Goal: Information Seeking & Learning: Check status

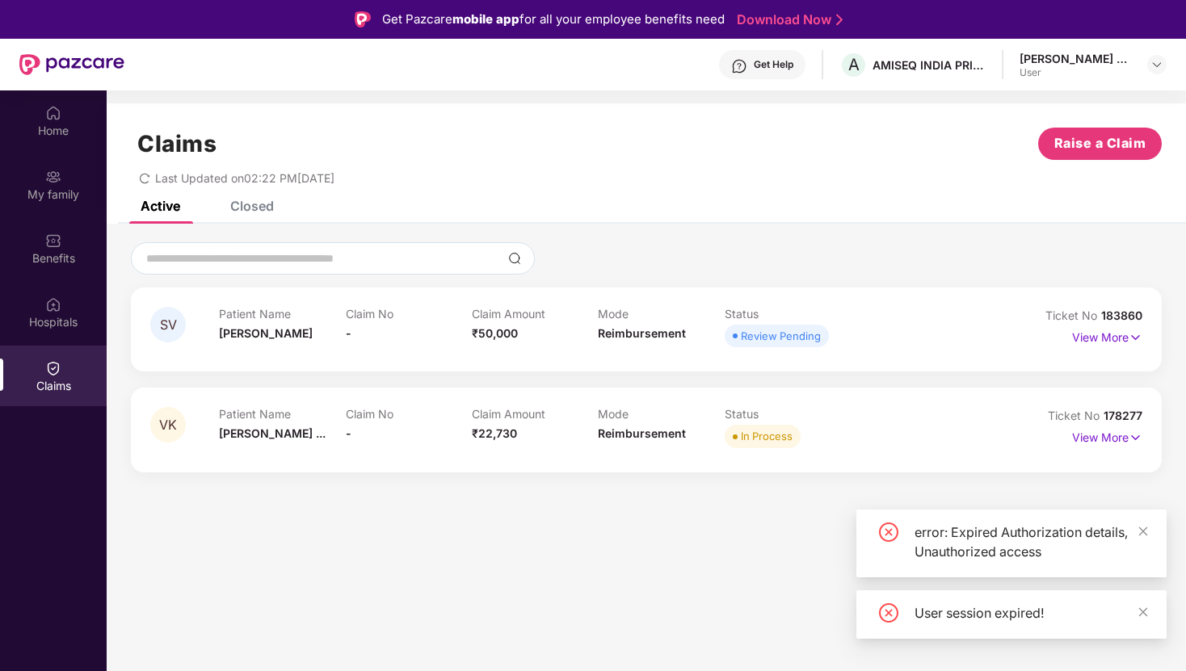
scroll to position [90, 0]
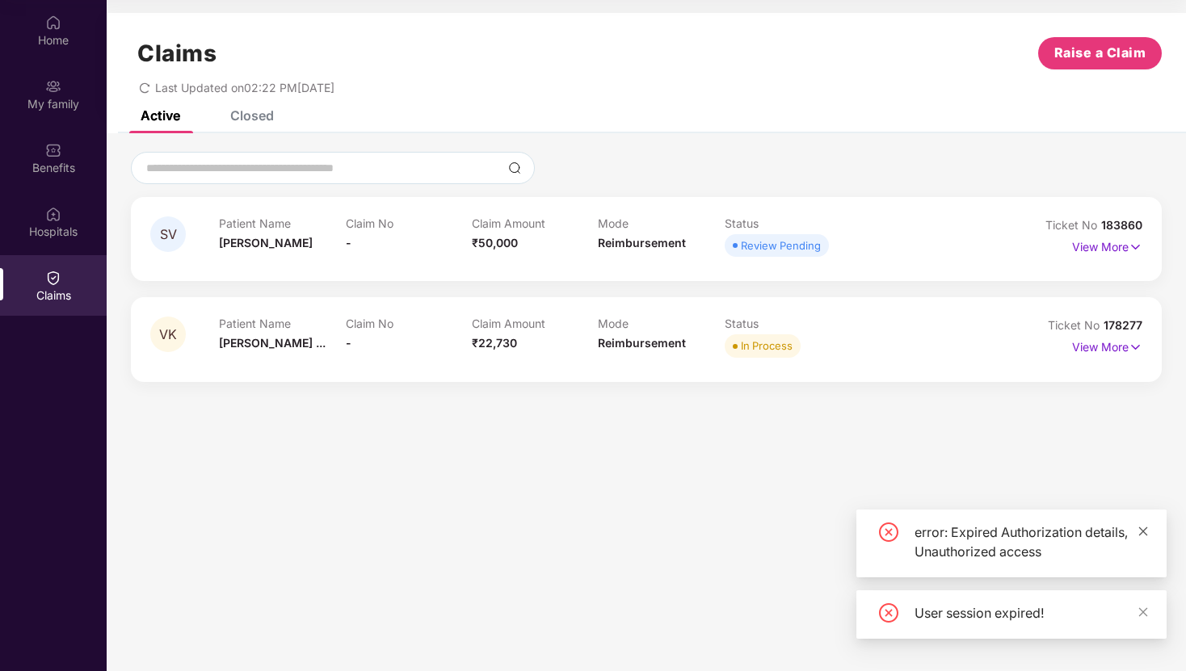
click at [1143, 535] on icon "close" at bounding box center [1142, 531] width 11 height 11
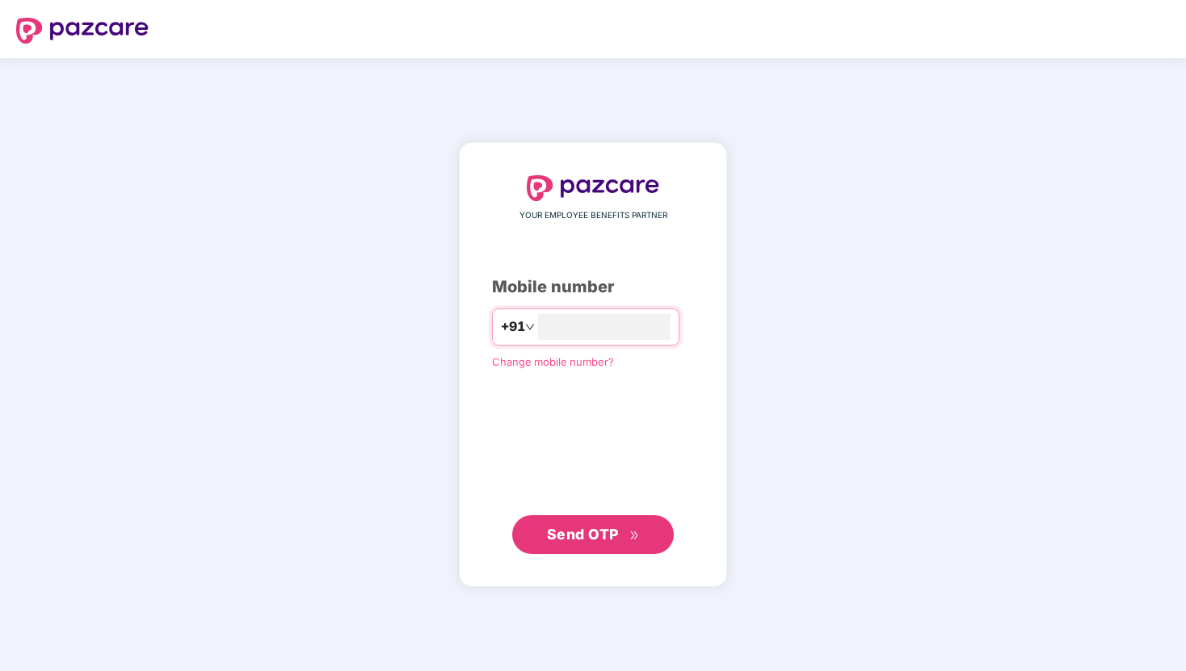
type input "**********"
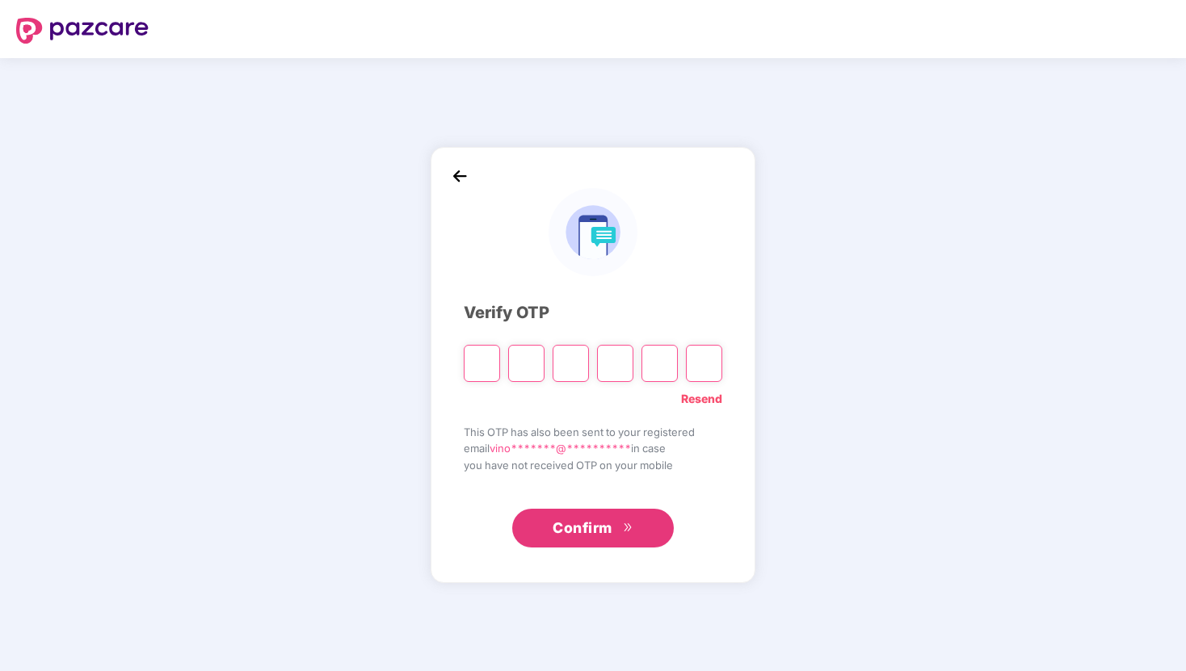
type input "*"
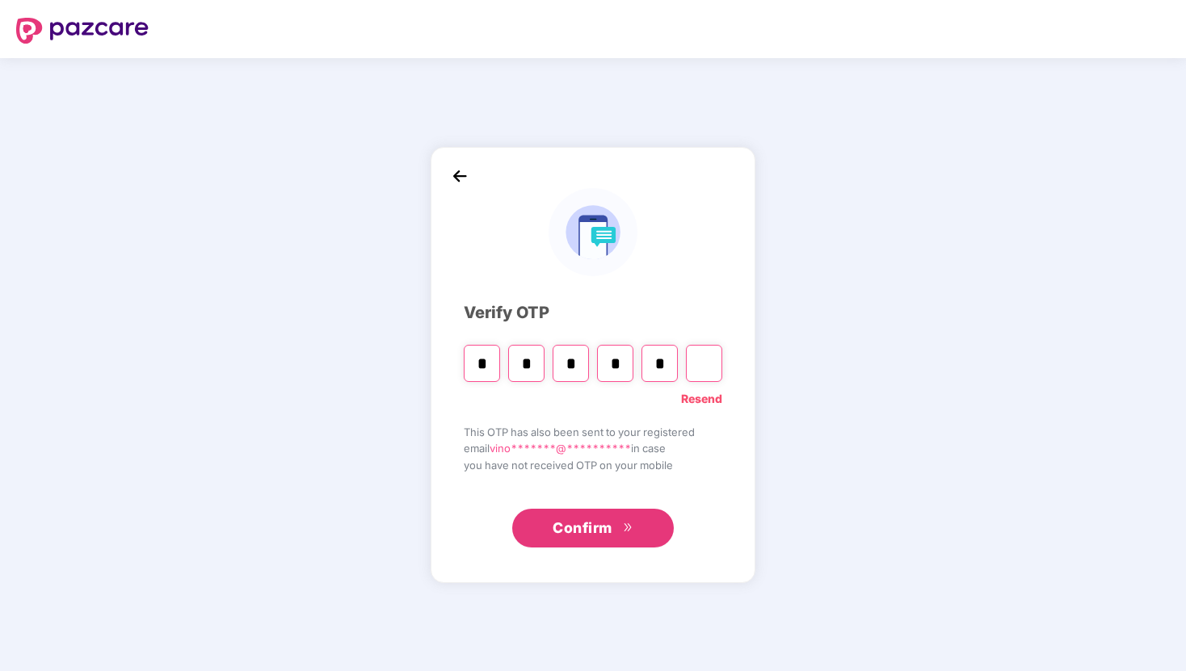
type input "*"
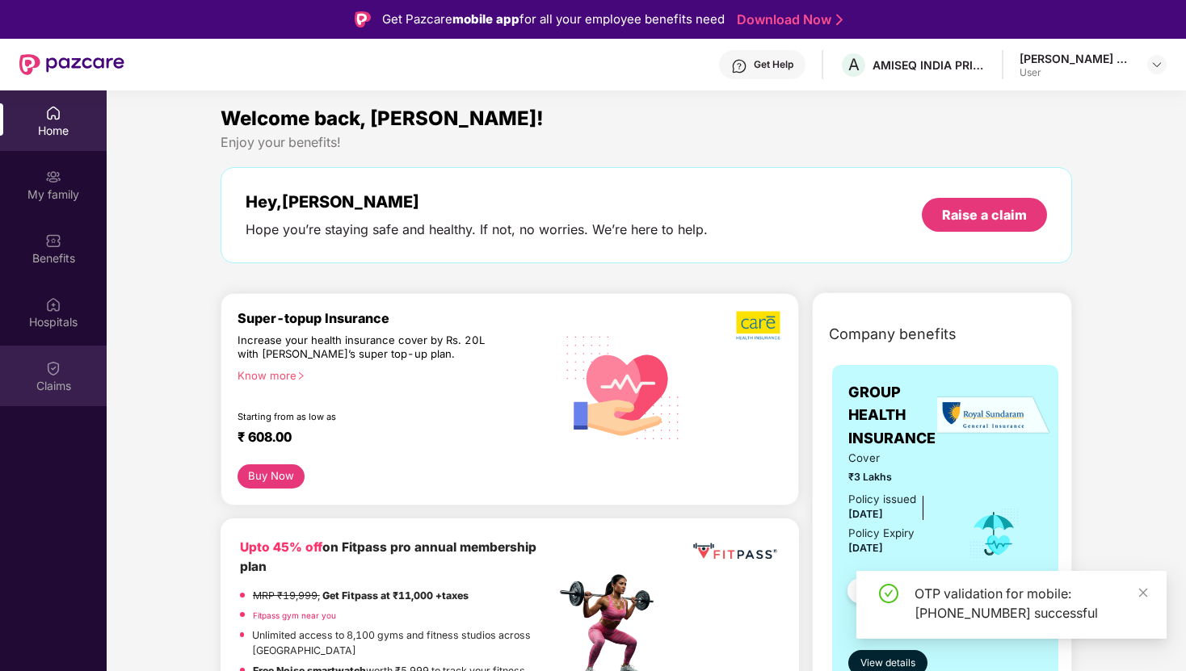
click at [54, 380] on div "Claims" at bounding box center [53, 386] width 107 height 16
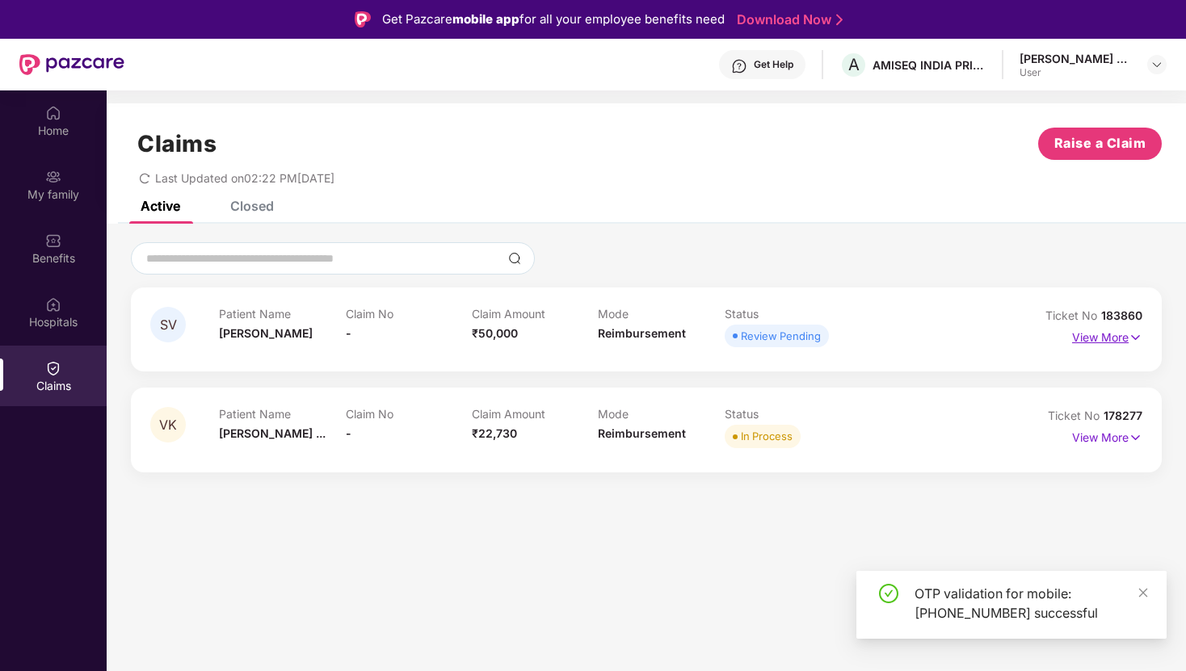
click at [1129, 339] on img at bounding box center [1135, 338] width 14 height 18
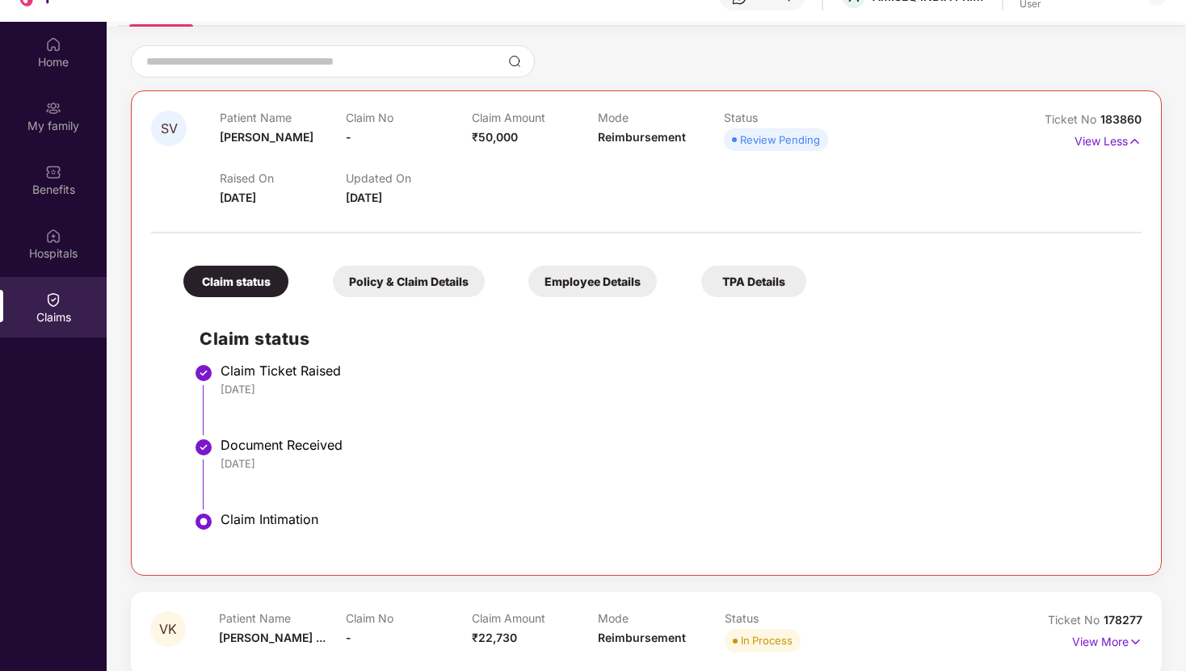
scroll to position [90, 0]
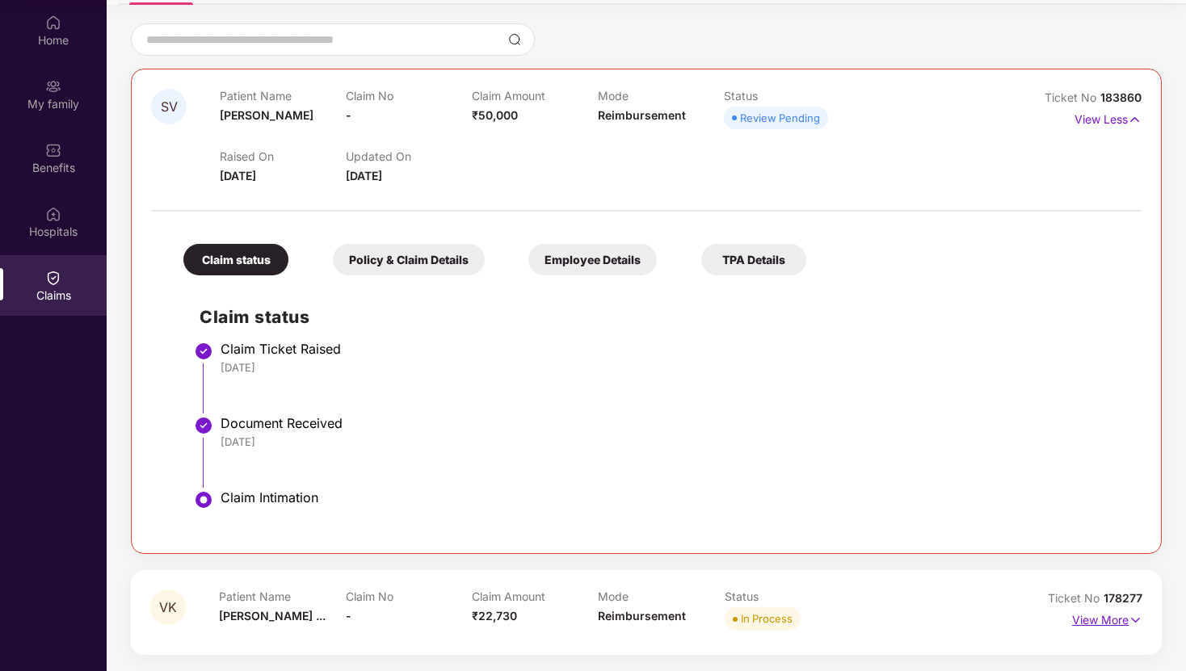
click at [1106, 621] on p "View More" at bounding box center [1107, 618] width 70 height 22
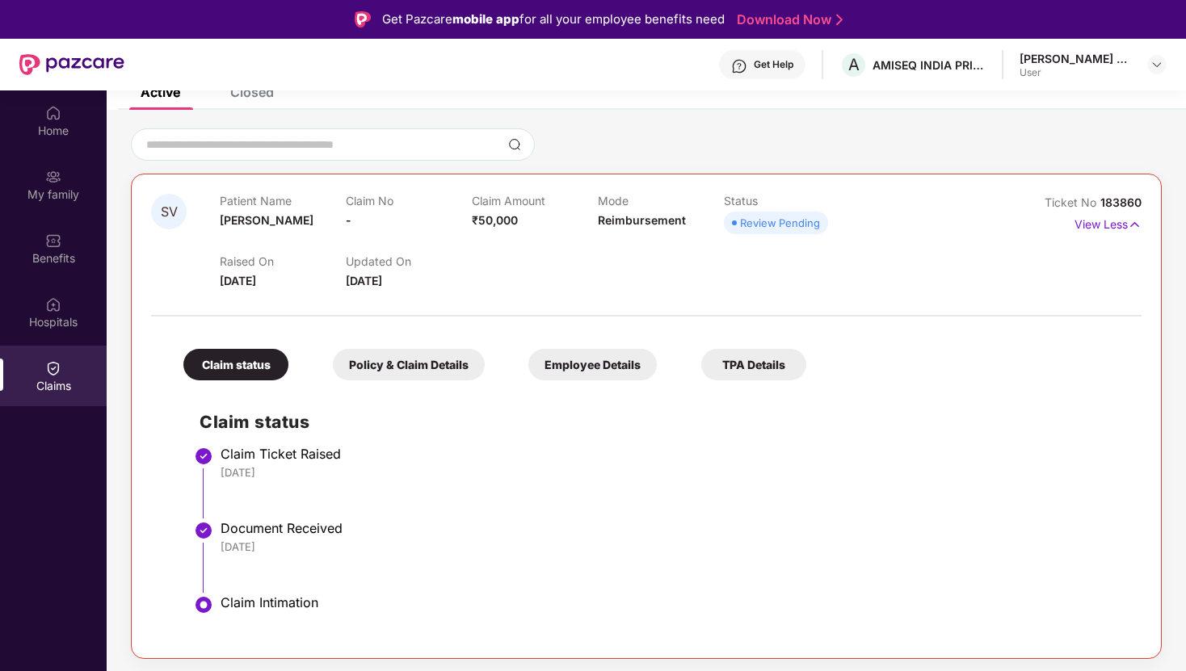
scroll to position [0, 0]
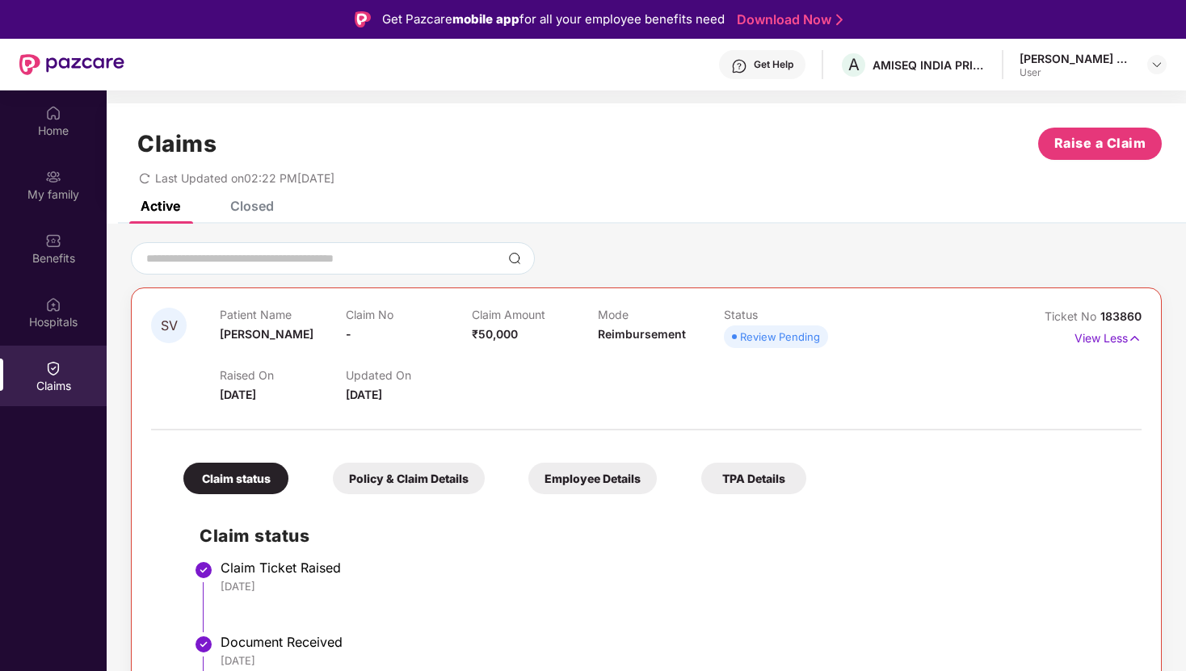
click at [250, 205] on div "Closed" at bounding box center [252, 206] width 44 height 16
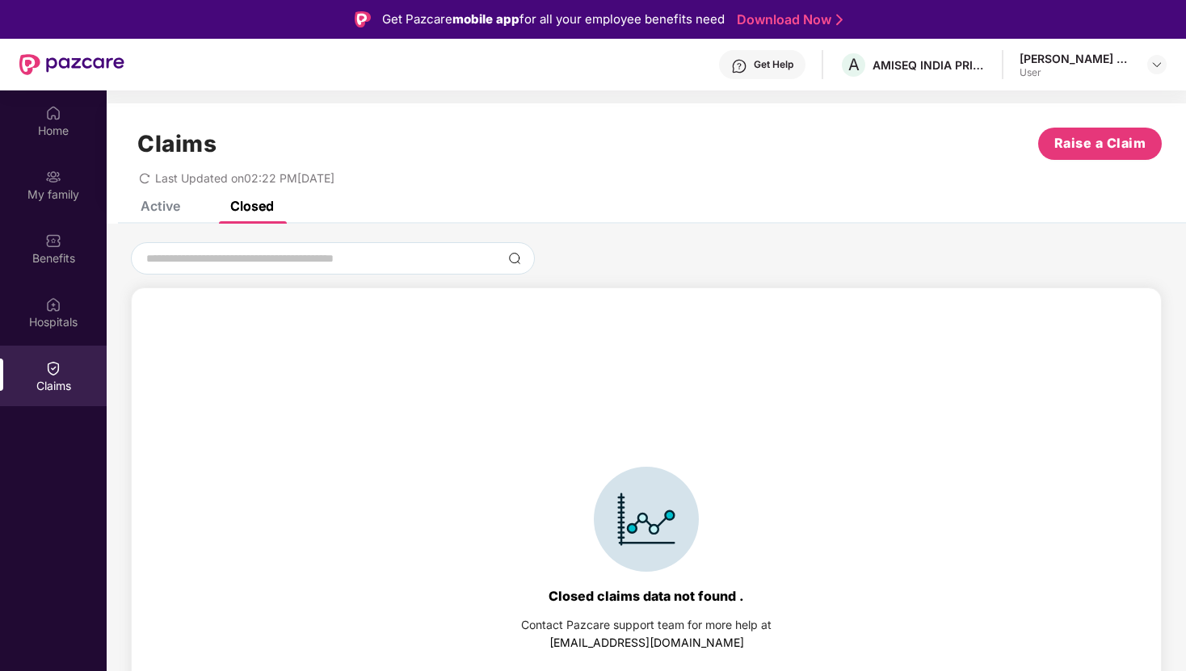
click at [159, 206] on div "Active" at bounding box center [161, 206] width 40 height 16
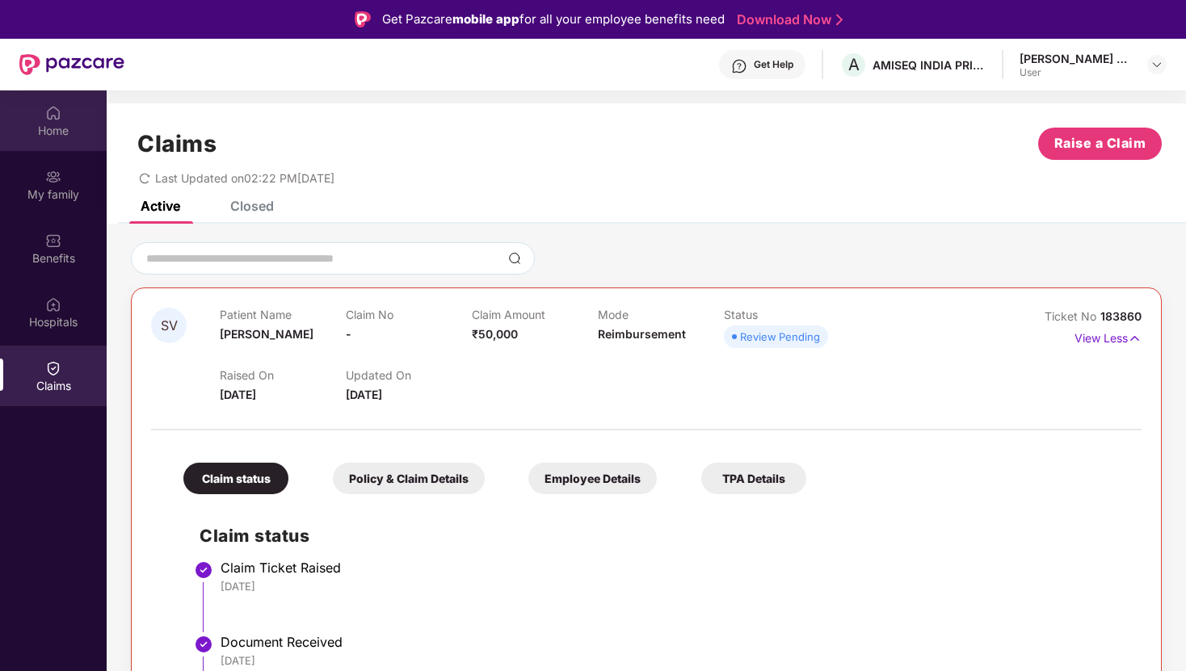
click at [67, 127] on div "Home" at bounding box center [53, 131] width 107 height 16
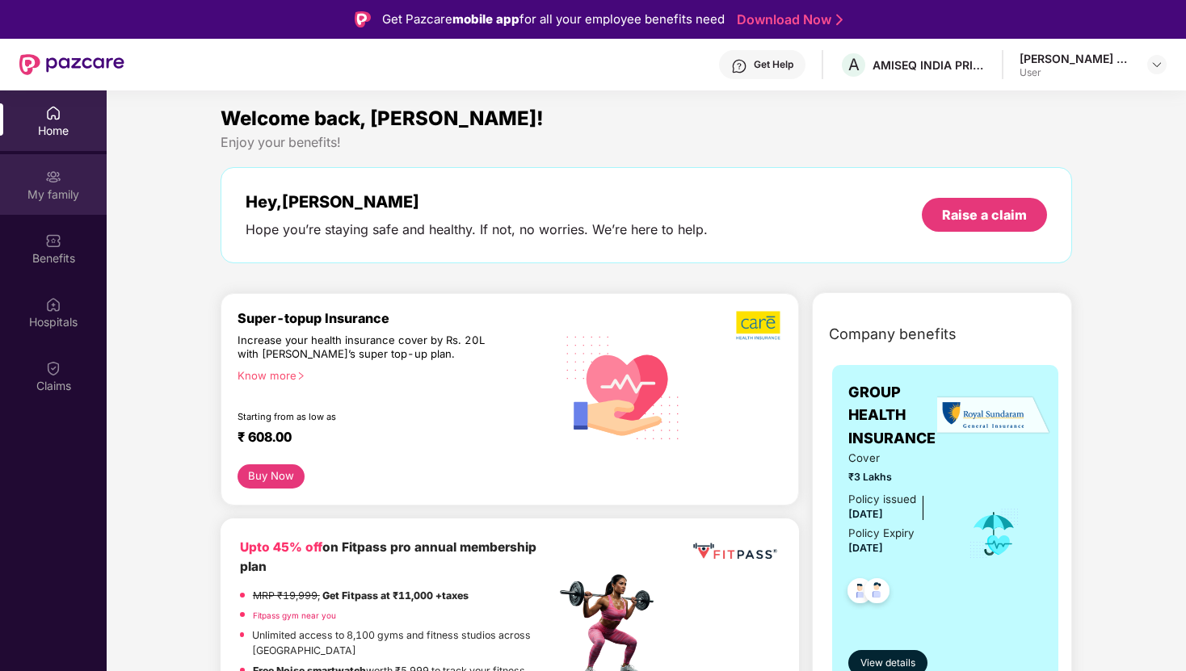
click at [42, 187] on div "My family" at bounding box center [53, 195] width 107 height 16
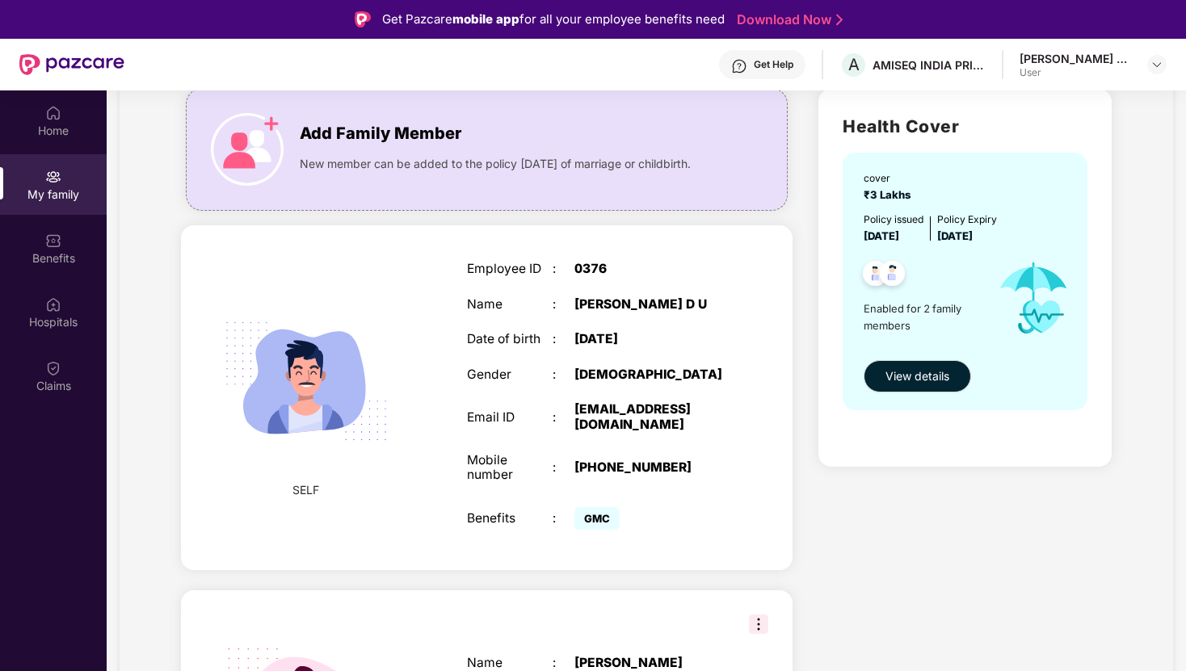
scroll to position [281, 0]
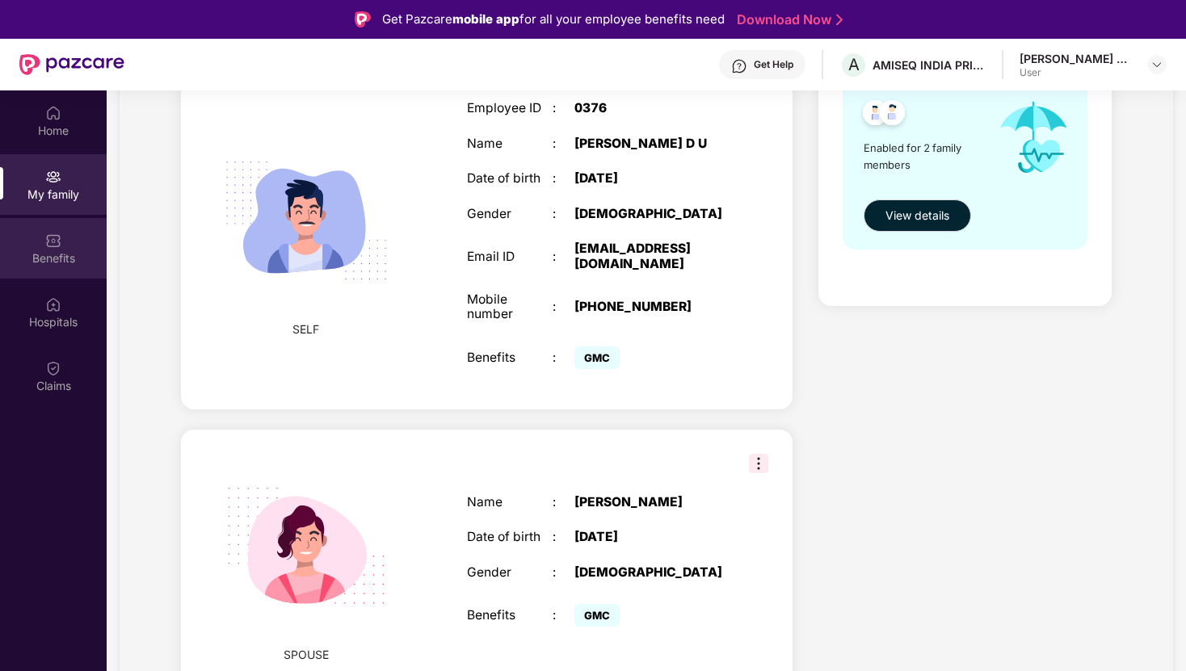
click at [61, 250] on div "Benefits" at bounding box center [53, 258] width 107 height 16
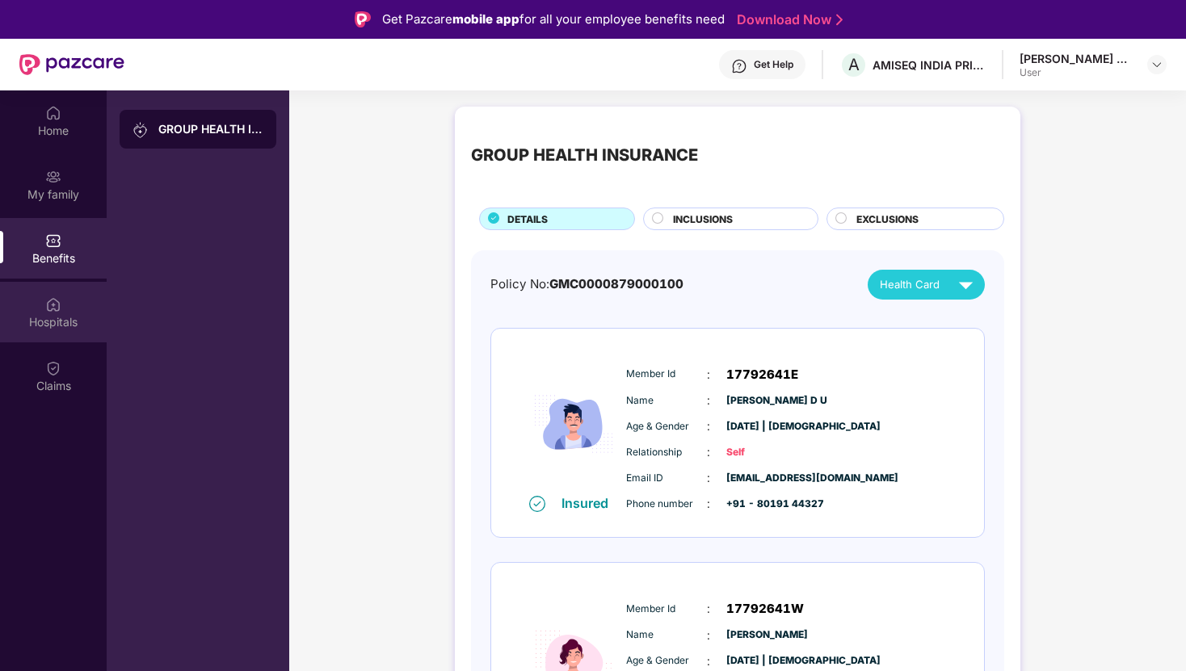
click at [61, 321] on div "Hospitals" at bounding box center [53, 322] width 107 height 16
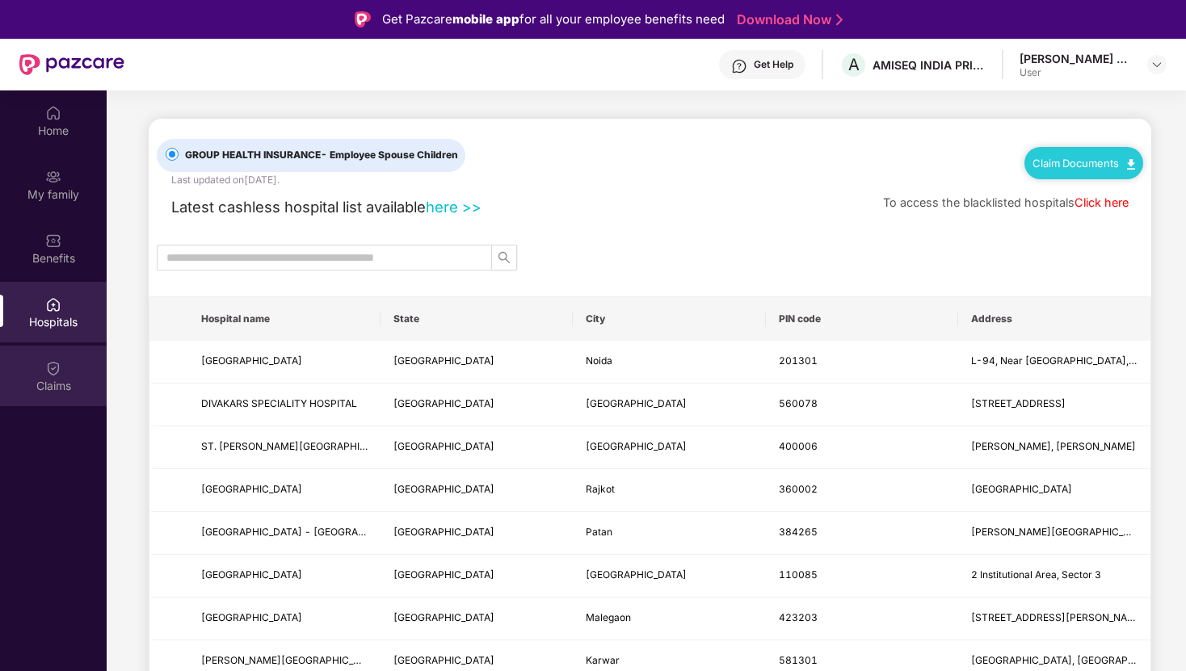
click at [52, 371] on img at bounding box center [53, 368] width 16 height 16
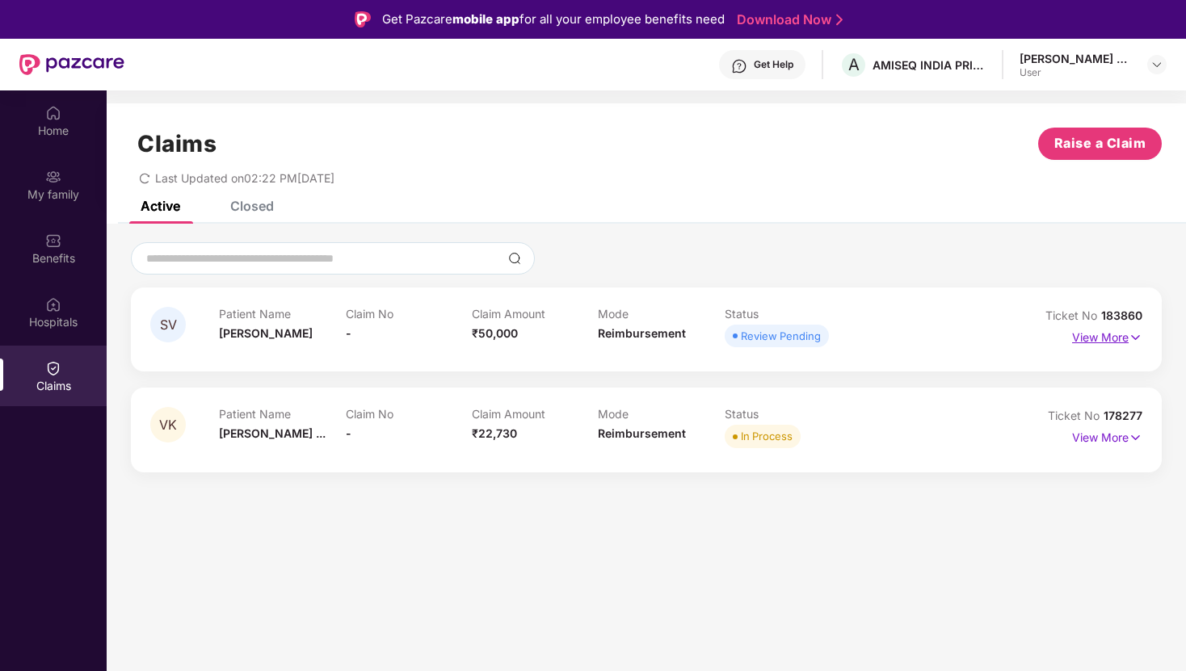
click at [1135, 334] on img at bounding box center [1135, 338] width 14 height 18
